Goal: Navigation & Orientation: Find specific page/section

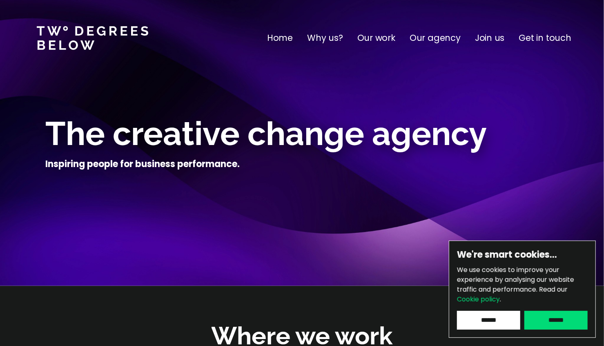
click at [552, 317] on input "******" at bounding box center [555, 320] width 63 height 19
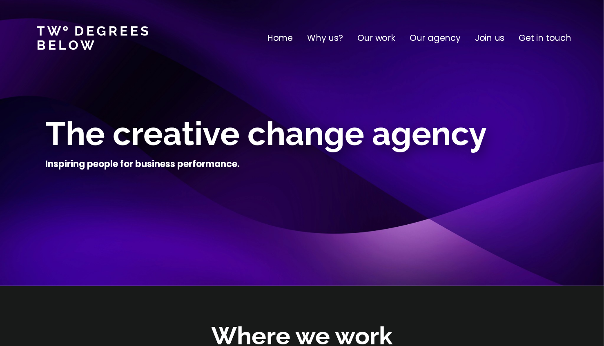
click at [380, 36] on p "Our work" at bounding box center [376, 37] width 38 height 13
drag, startPoint x: 376, startPoint y: 34, endPoint x: 377, endPoint y: 38, distance: 4.3
click at [376, 33] on p "Our work" at bounding box center [376, 37] width 38 height 13
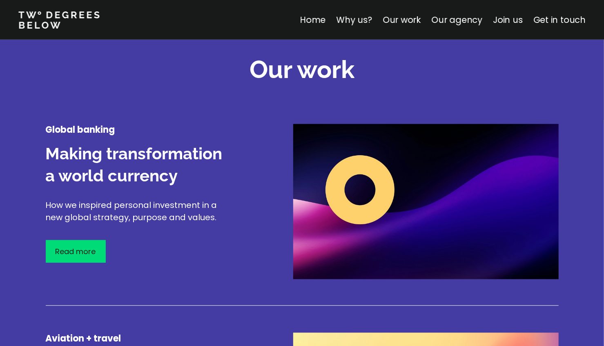
scroll to position [956, 0]
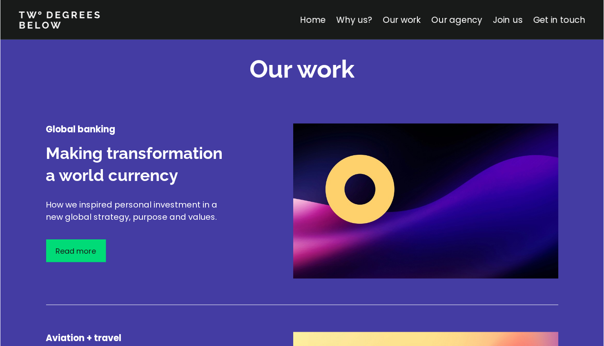
scroll to position [956, 0]
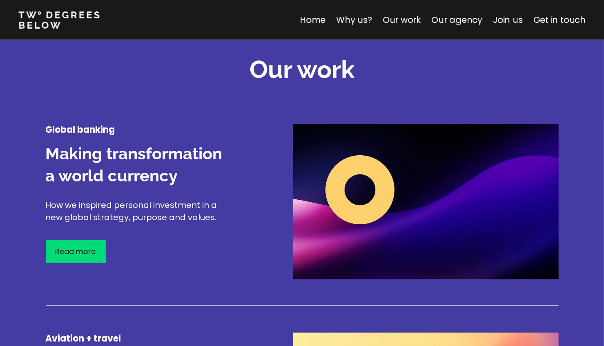
scroll to position [956, 0]
